Goal: Task Accomplishment & Management: Use online tool/utility

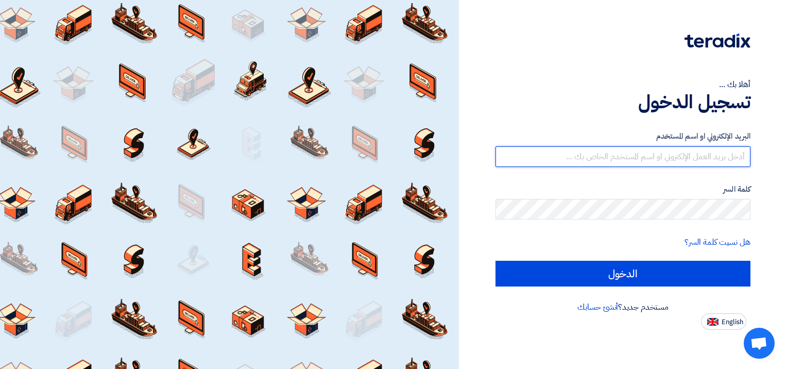
type input "[EMAIL_ADDRESS][DOMAIN_NAME]"
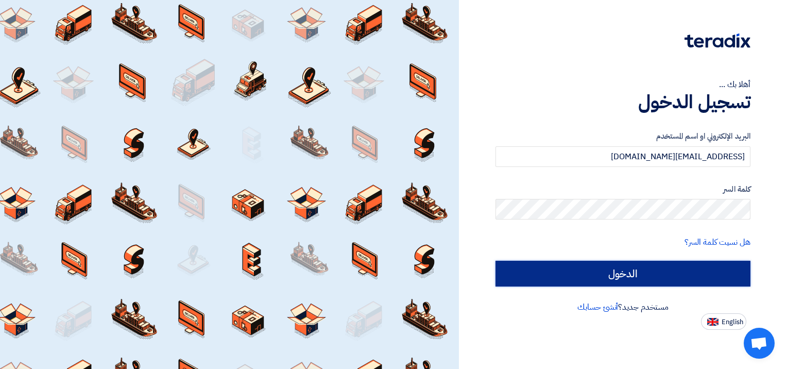
click at [630, 267] on input "الدخول" at bounding box center [623, 274] width 255 height 26
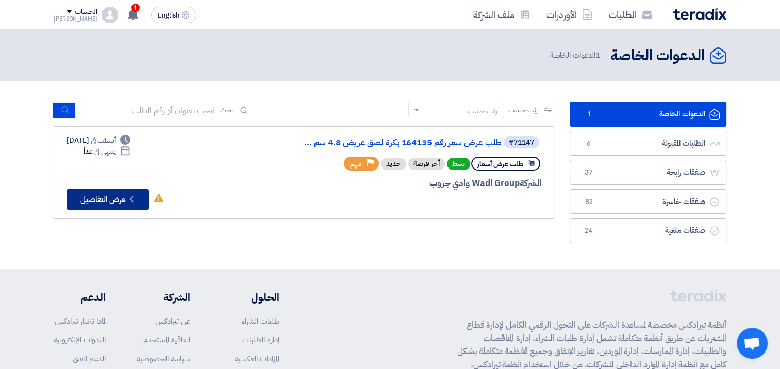
click at [112, 201] on button "Check details عرض التفاصيل" at bounding box center [107, 199] width 82 height 21
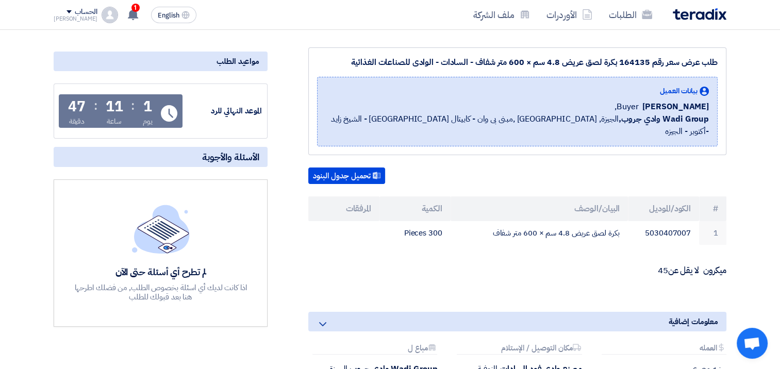
scroll to position [137, 0]
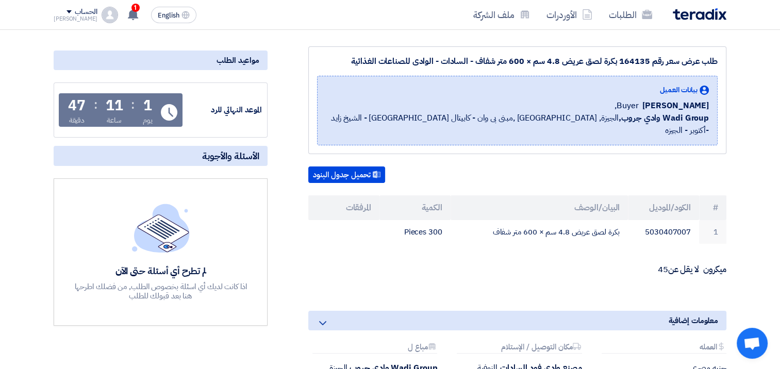
drag, startPoint x: 413, startPoint y: 215, endPoint x: 621, endPoint y: 223, distance: 207.8
click at [621, 223] on tr "1 5030407007 بكرة لصق عريض 4.8 سم × 600 متر شفاف 300 Pieces" at bounding box center [517, 232] width 418 height 24
drag, startPoint x: 621, startPoint y: 223, endPoint x: 604, endPoint y: 217, distance: 17.4
click at [604, 220] on td "بكرة لصق عريض 4.8 سم × 600 متر شفاف" at bounding box center [539, 232] width 178 height 24
click at [614, 220] on td "بكرة لصق عريض 4.8 سم × 600 متر شفاف" at bounding box center [539, 232] width 178 height 24
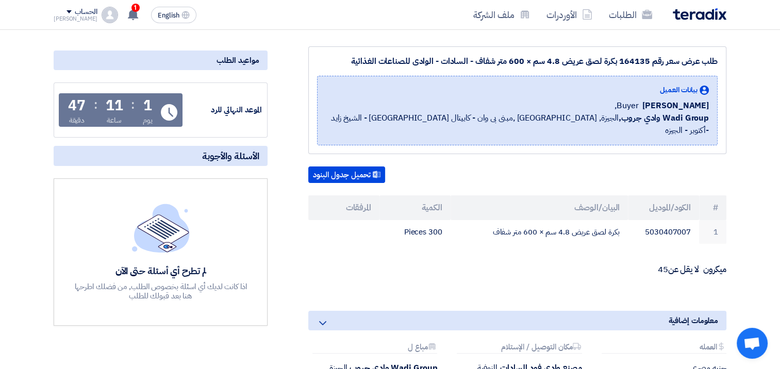
drag, startPoint x: 616, startPoint y: 215, endPoint x: 494, endPoint y: 218, distance: 122.1
click at [494, 220] on td "بكرة لصق عريض 4.8 سم × 600 متر شفاف" at bounding box center [539, 232] width 178 height 24
copy td "كرة لصق عريض 4.8 سم × 600 متر شفاف"
